Goal: Transaction & Acquisition: Purchase product/service

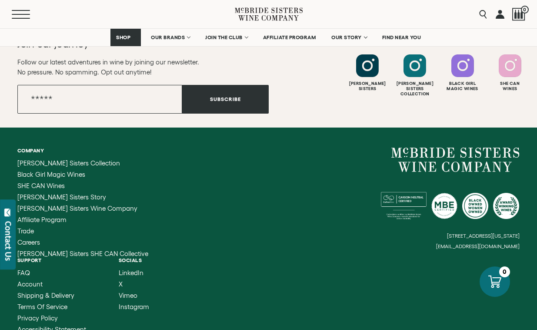
click at [20, 12] on button "Menu" at bounding box center [27, 14] width 31 height 9
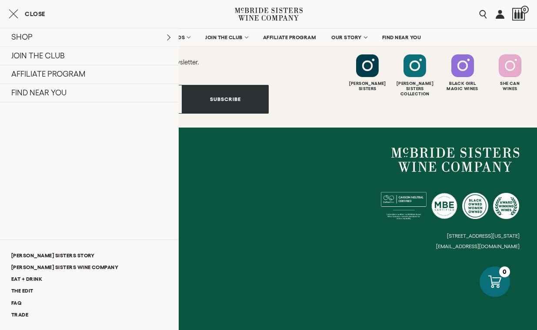
click at [236, 221] on ul "Company [PERSON_NAME] Sisters Collection Black Girl Magic Wines SHE CAN Wines […" at bounding box center [142, 239] width 251 height 185
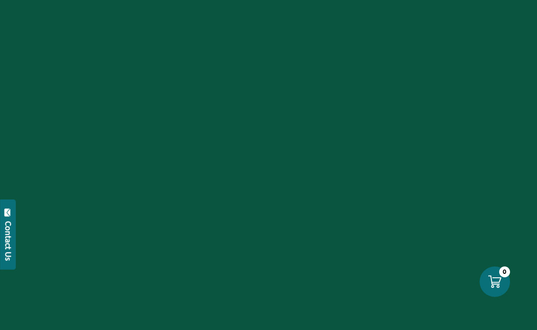
scroll to position [2489, 0]
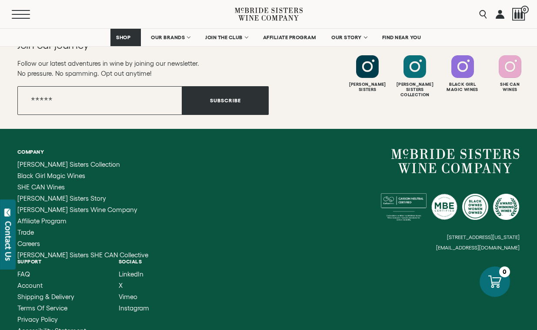
click at [18, 12] on button "Menu" at bounding box center [27, 14] width 31 height 9
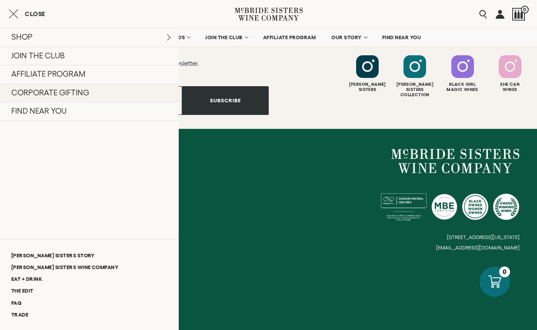
click at [66, 94] on link "CORPORATE GIFTING" at bounding box center [89, 93] width 179 height 19
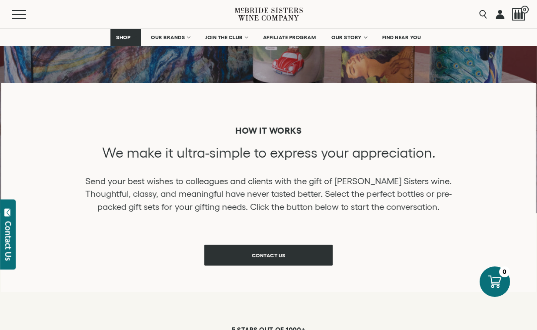
scroll to position [265, 0]
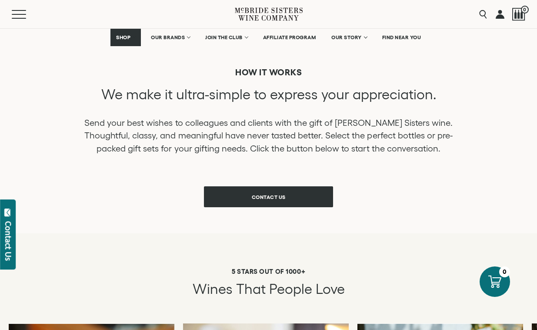
click at [128, 111] on div "How it Works We make it ultra-simple to express your appreciation. Send your be…" at bounding box center [268, 111] width 369 height 88
click at [126, 118] on p "Send your best wishes to colleagues and clients with the gift of McBride Sister…" at bounding box center [268, 136] width 369 height 39
click at [113, 127] on p "Send your best wishes to colleagues and clients with the gift of McBride Sister…" at bounding box center [268, 136] width 369 height 39
